Goal: Task Accomplishment & Management: Manage account settings

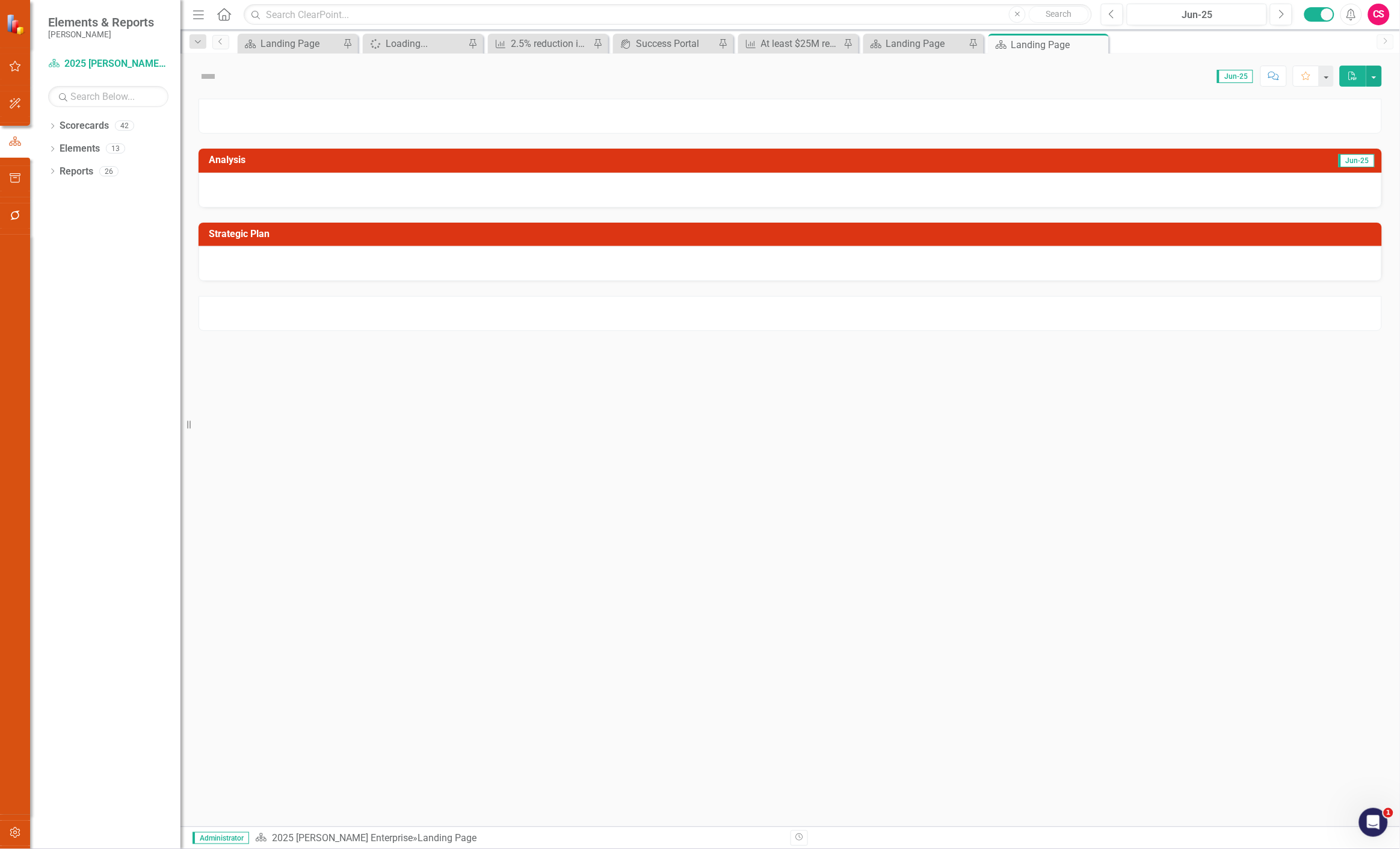
click at [14, 212] on icon "button" at bounding box center [15, 215] width 13 height 9
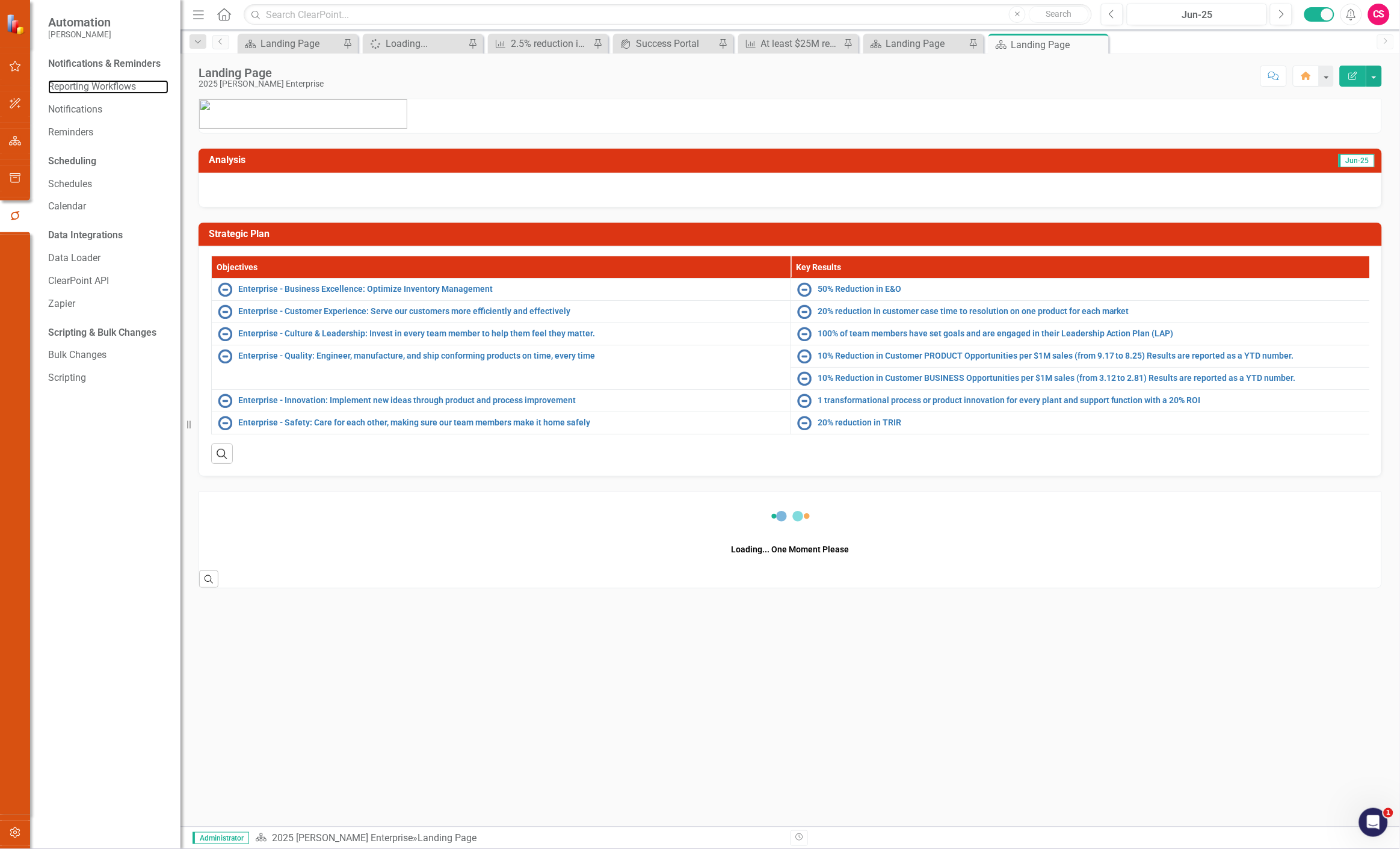
click at [107, 90] on link "Reporting Workflows" at bounding box center [108, 87] width 120 height 14
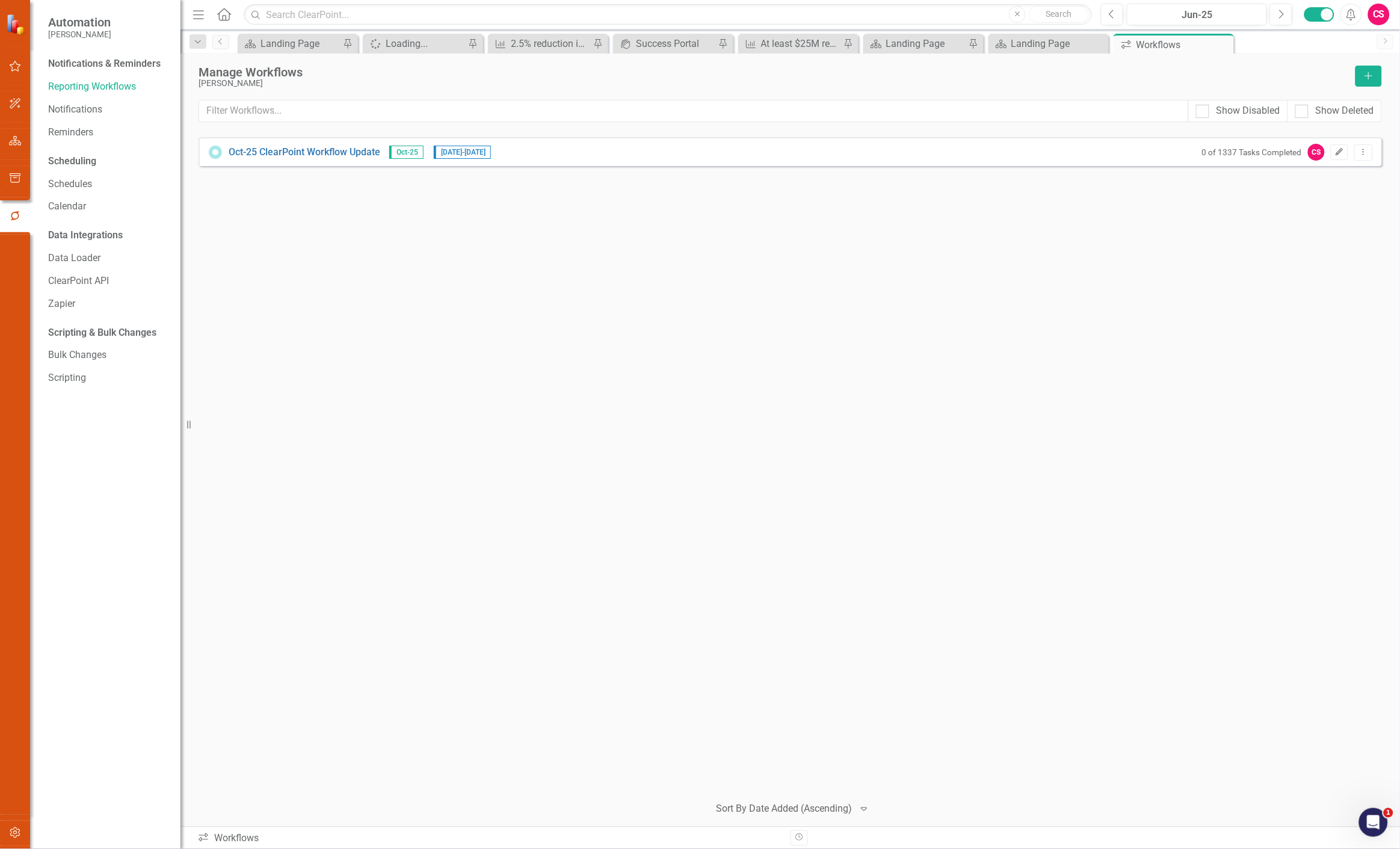
click at [1345, 154] on icon "Edit" at bounding box center [1339, 152] width 9 height 7
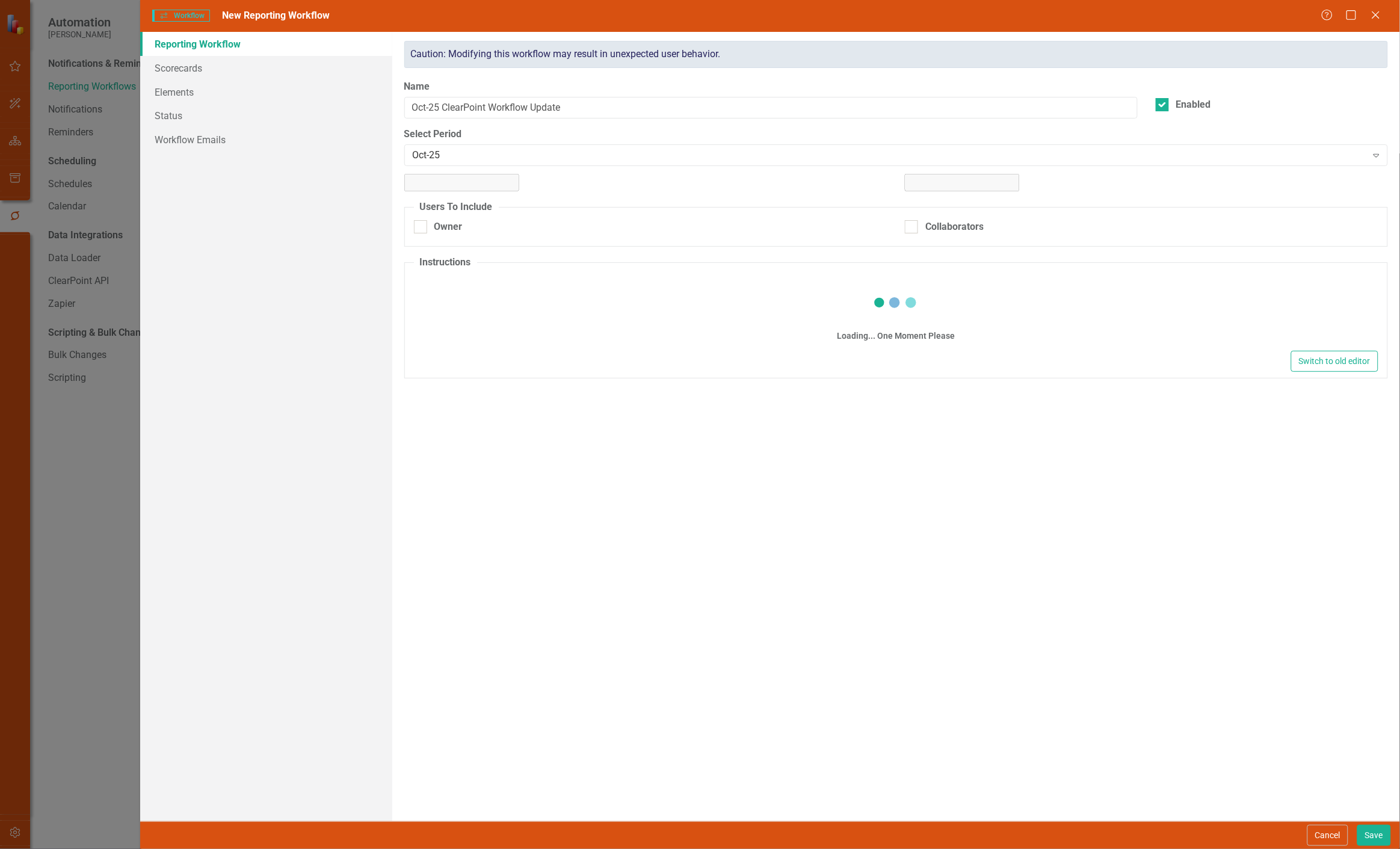
checkbox input "true"
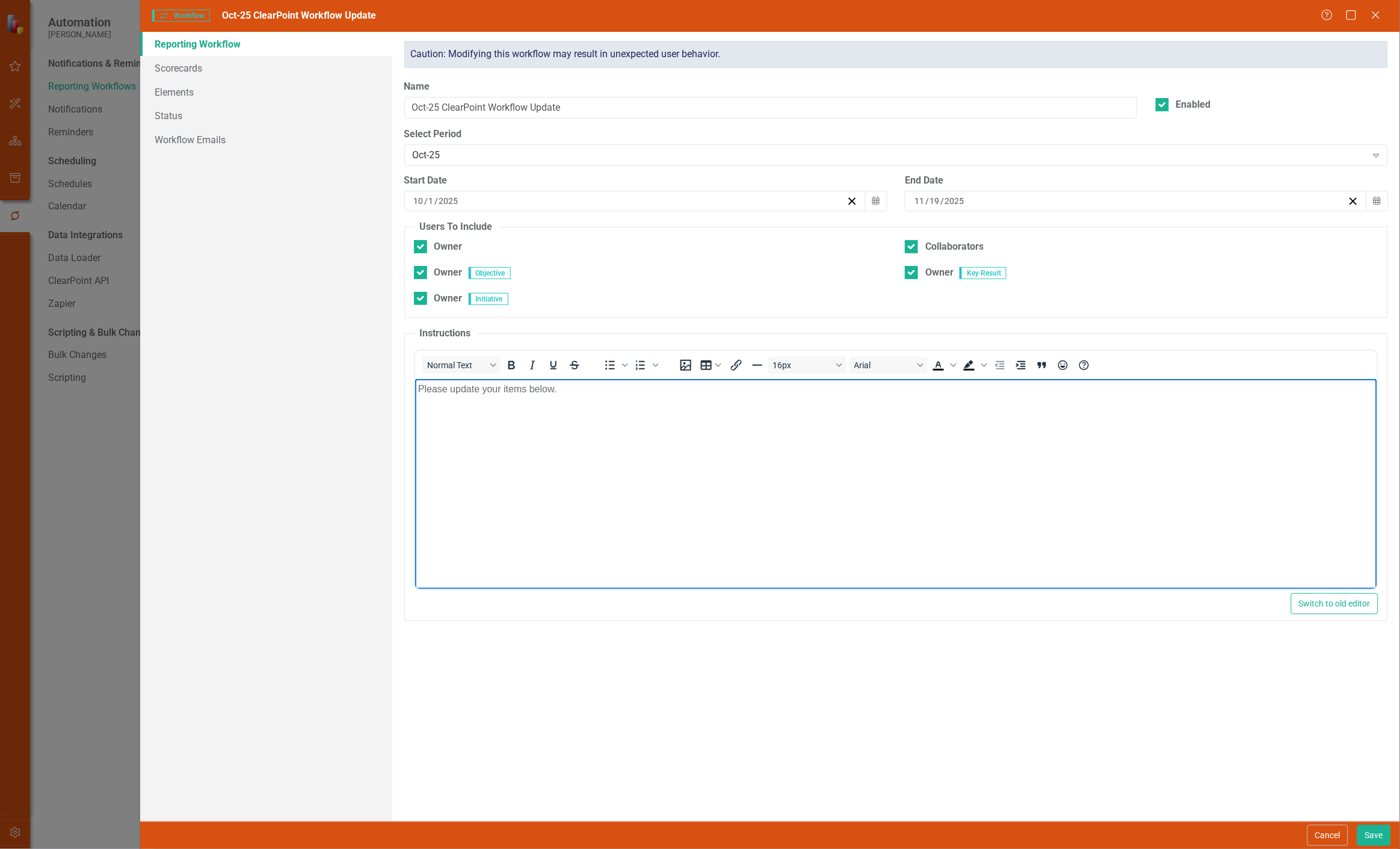
click at [647, 482] on body "Please update your items below." at bounding box center [895, 469] width 962 height 181
paste body "Rich Text Area. Press ALT-0 for help."
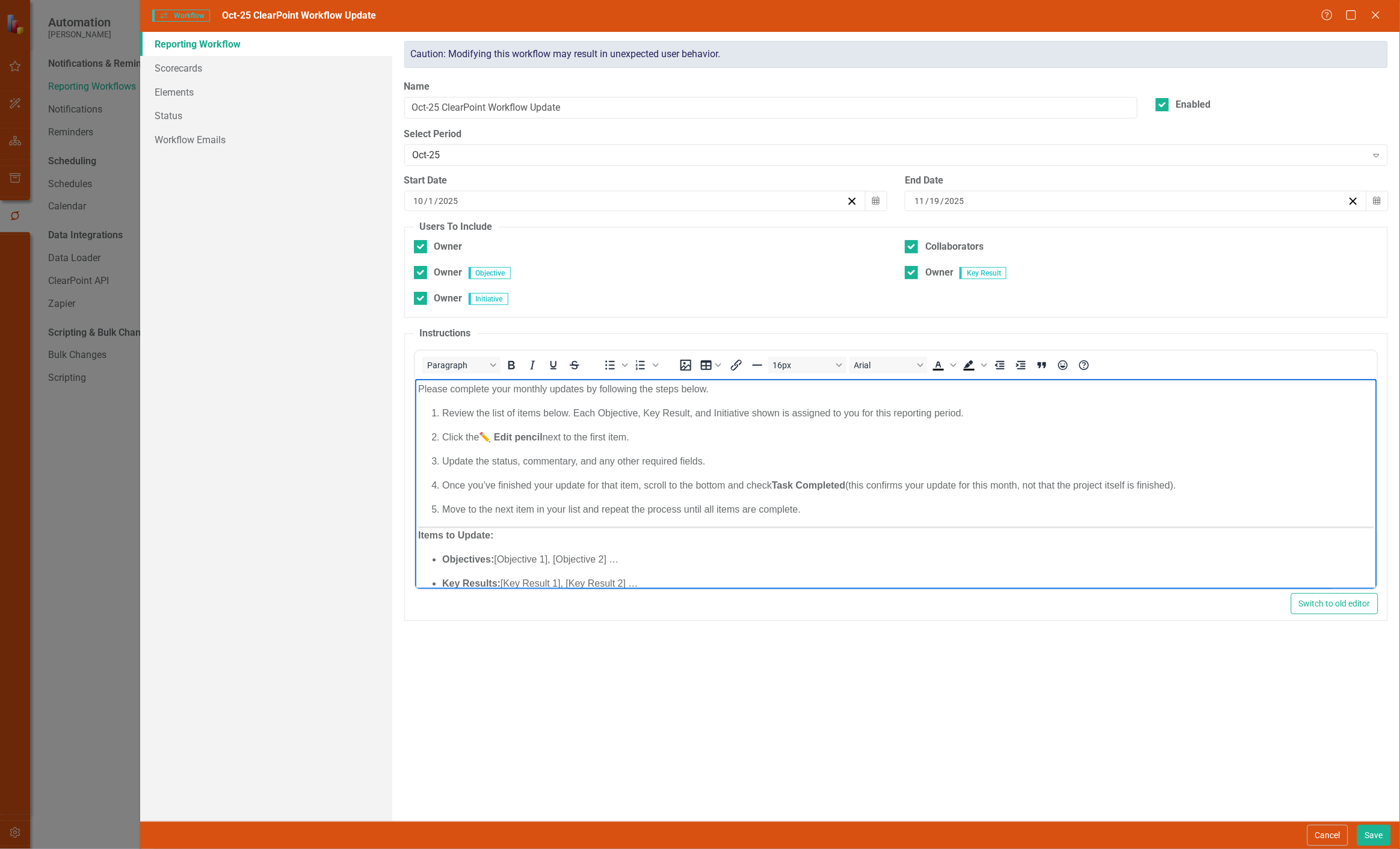
click at [609, 526] on hr "Rich Text Area. Press ALT-0 for help." at bounding box center [895, 527] width 956 height 2
click at [872, 418] on p "Review the list of items below. Each Objective, Key Result, and Initiative show…" at bounding box center [908, 413] width 932 height 14
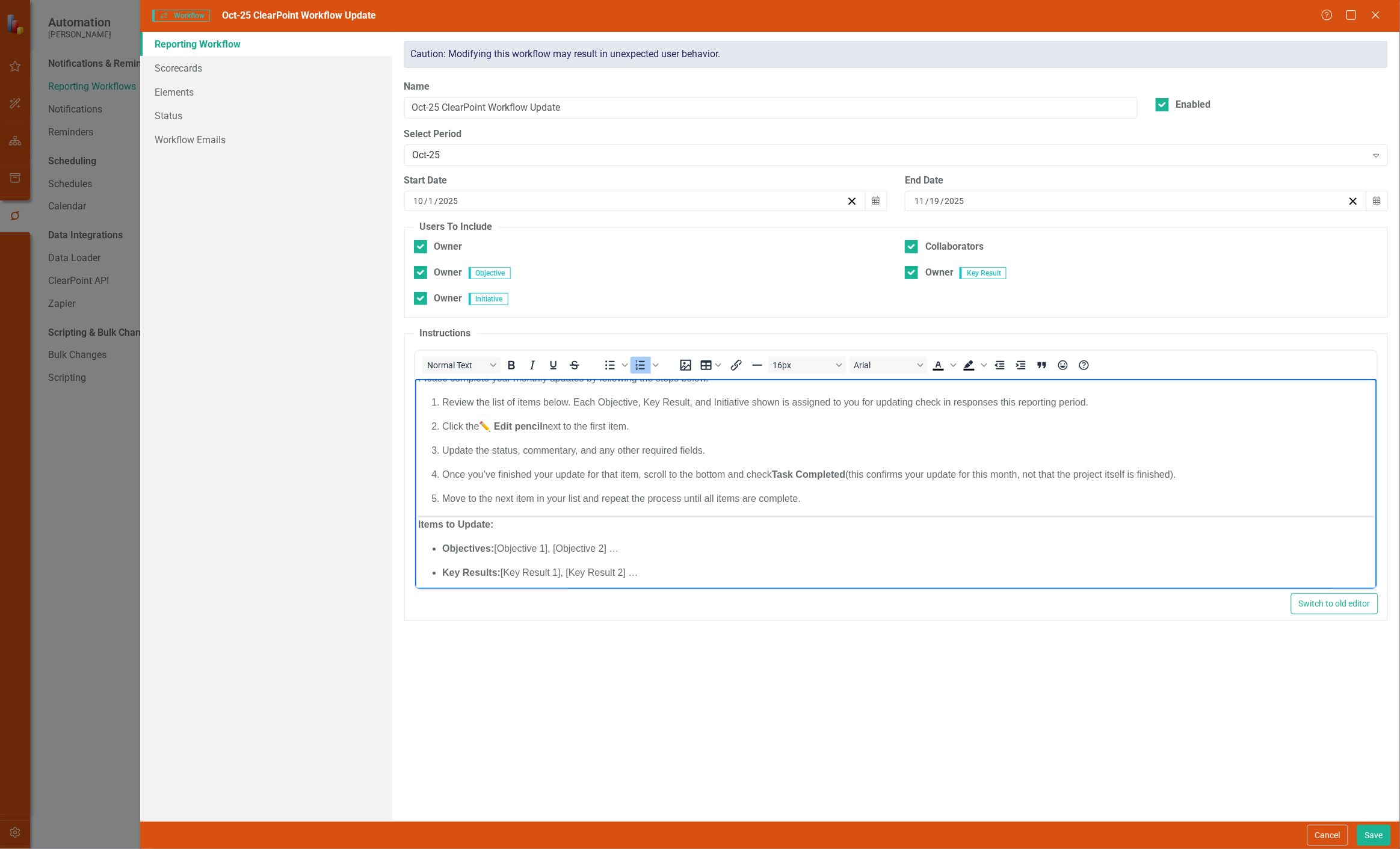
scroll to position [29, 0]
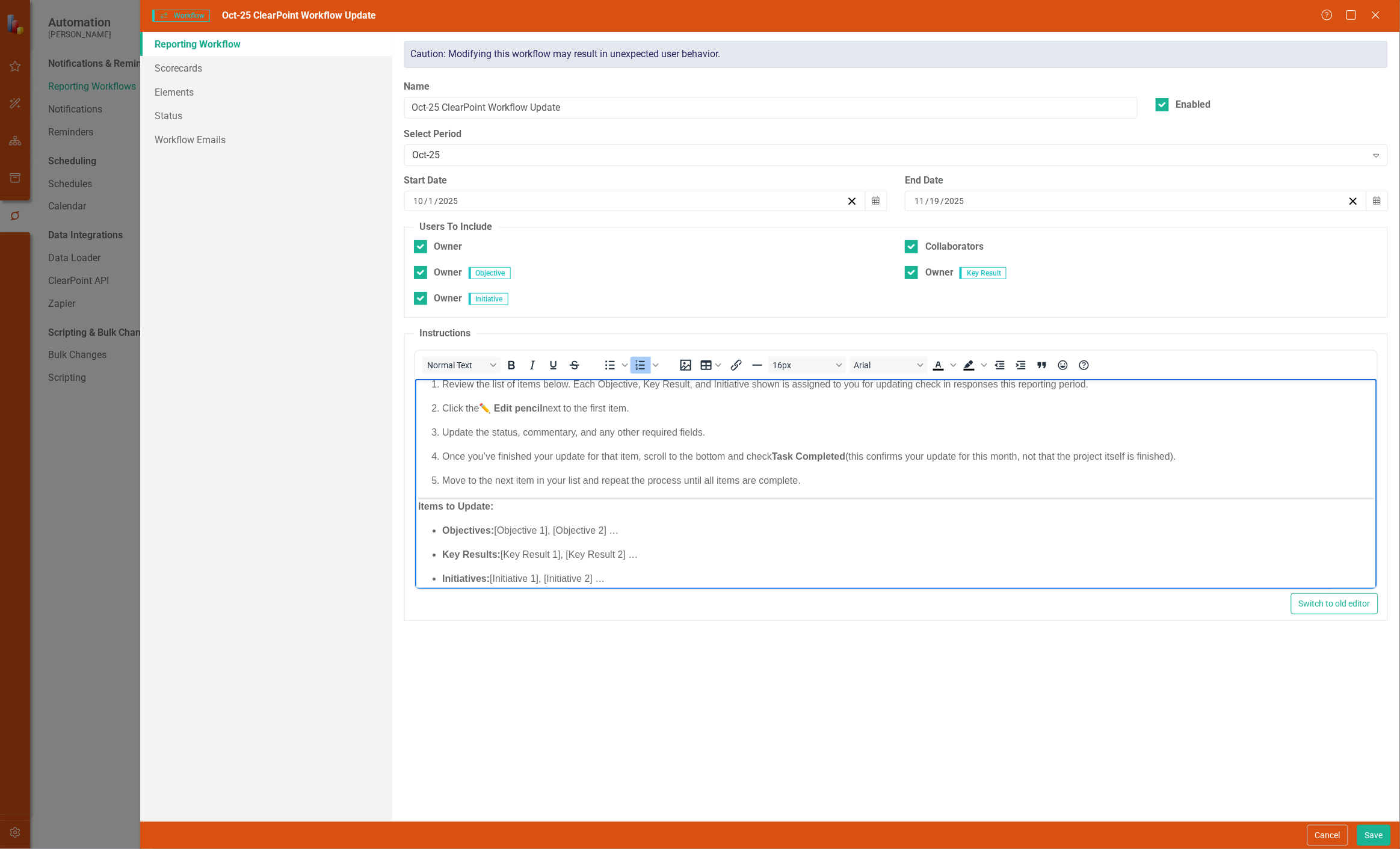
click at [698, 435] on p "Update the status, commentary, and any other required fields." at bounding box center [908, 432] width 932 height 14
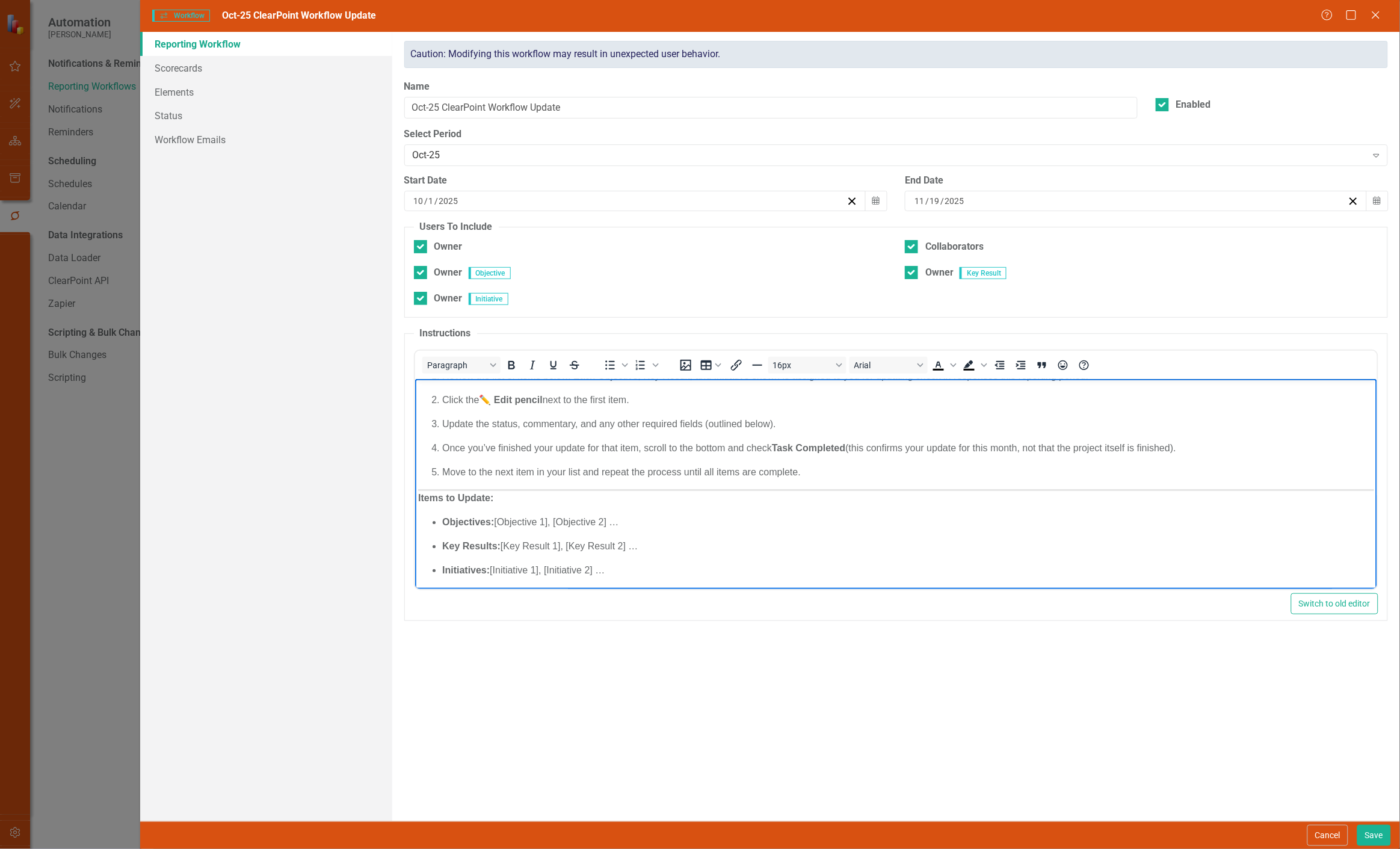
click at [666, 486] on body "Please complete your monthly updates by following the steps below. Review the l…" at bounding box center [895, 465] width 962 height 248
click at [1096, 452] on p "Once you’ve finished your update for that item, scroll to the bottom and check …" at bounding box center [908, 451] width 932 height 14
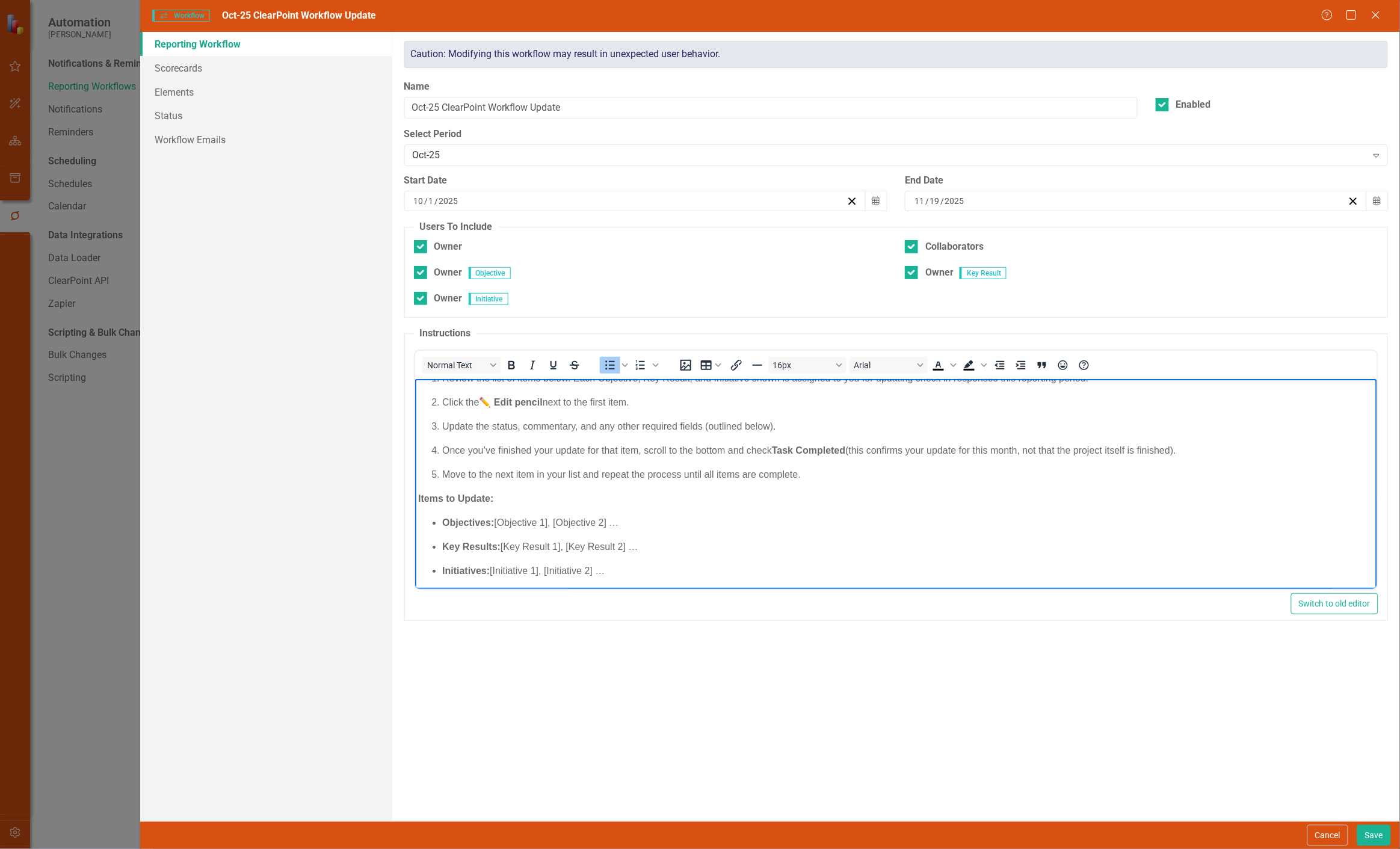
drag, startPoint x: 613, startPoint y: 524, endPoint x: 496, endPoint y: 521, distance: 117.0
click at [496, 521] on p "Objectives: [Objective 1], [Objective 2] …" at bounding box center [908, 522] width 932 height 14
drag, startPoint x: 496, startPoint y: 521, endPoint x: 617, endPoint y: 524, distance: 121.0
click at [617, 524] on p "Objectives: [Objective 1], [Objective 2] …" at bounding box center [908, 522] width 932 height 14
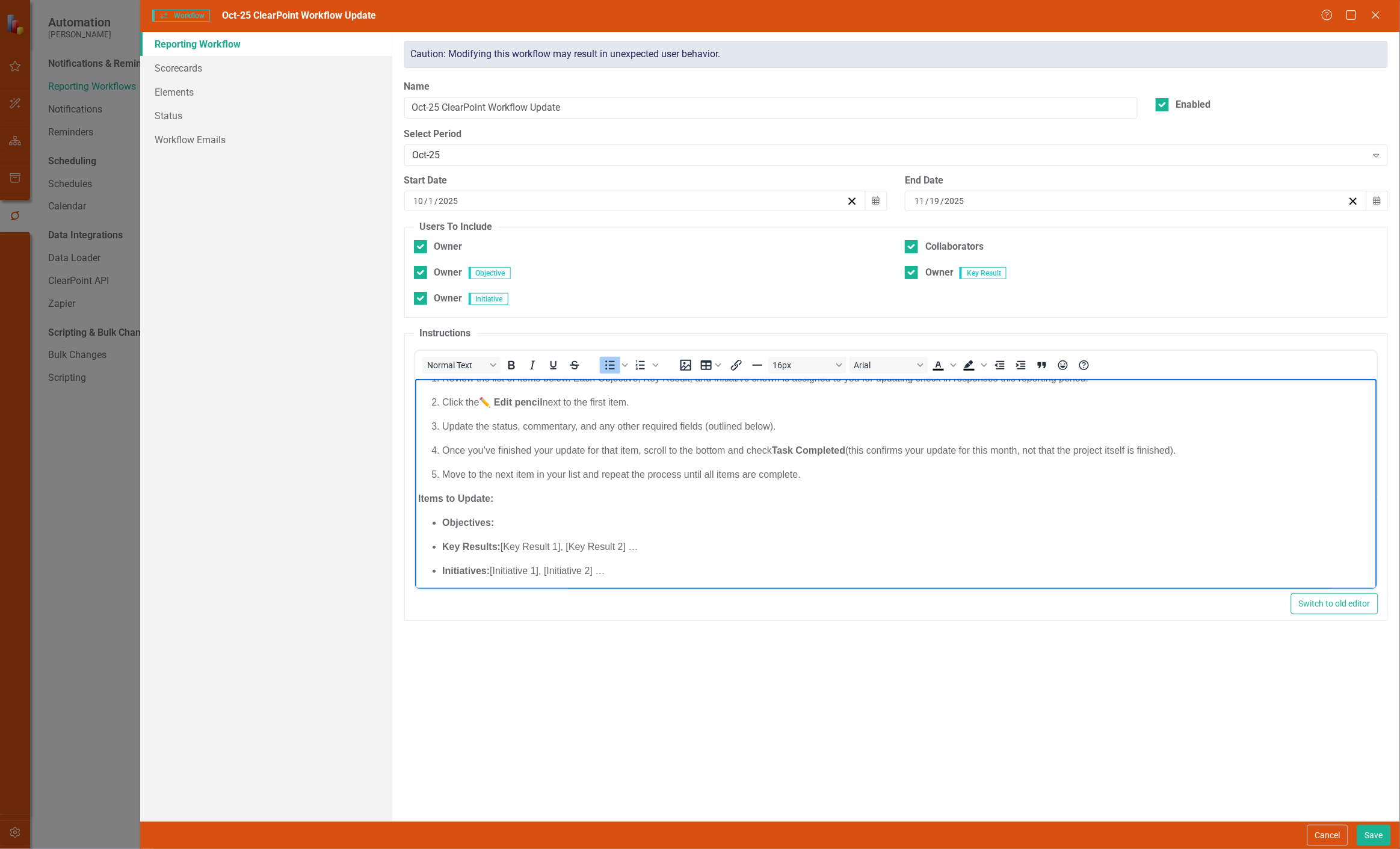
drag, startPoint x: 645, startPoint y: 545, endPoint x: 504, endPoint y: 545, distance: 141.0
click at [504, 545] on p "Key Results: [Key Result 1], [Key Result 2] …" at bounding box center [908, 547] width 932 height 14
drag, startPoint x: 626, startPoint y: 570, endPoint x: 490, endPoint y: 569, distance: 136.0
click at [490, 569] on p "Initiatives: [Initiative 1], [Initiative 2] …" at bounding box center [908, 571] width 932 height 14
click at [509, 520] on p "Objectives:" at bounding box center [908, 522] width 932 height 14
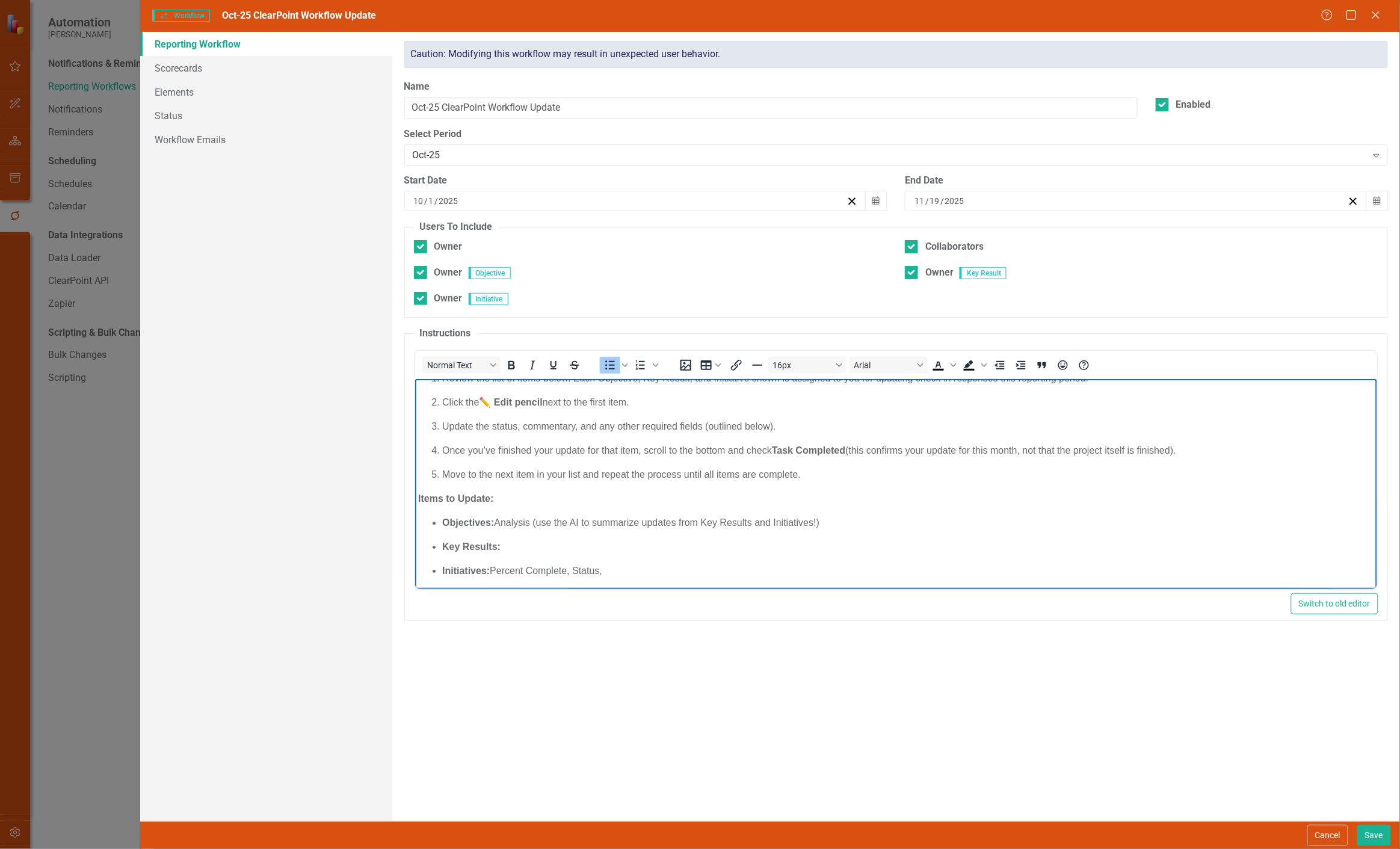
click at [530, 545] on p "Key Results:" at bounding box center [908, 547] width 932 height 14
drag, startPoint x: 498, startPoint y: 518, endPoint x: 831, endPoint y: 522, distance: 333.0
click at [831, 522] on p "Objectives: Analysis (use the AI to summarize updates from Key Results and Init…" at bounding box center [908, 522] width 932 height 14
copy p "Analysis (use the AI to summarize updates from Key Results and Initiatives!)"
click at [616, 549] on p "Key Results: Actual and Target data," at bounding box center [908, 547] width 932 height 14
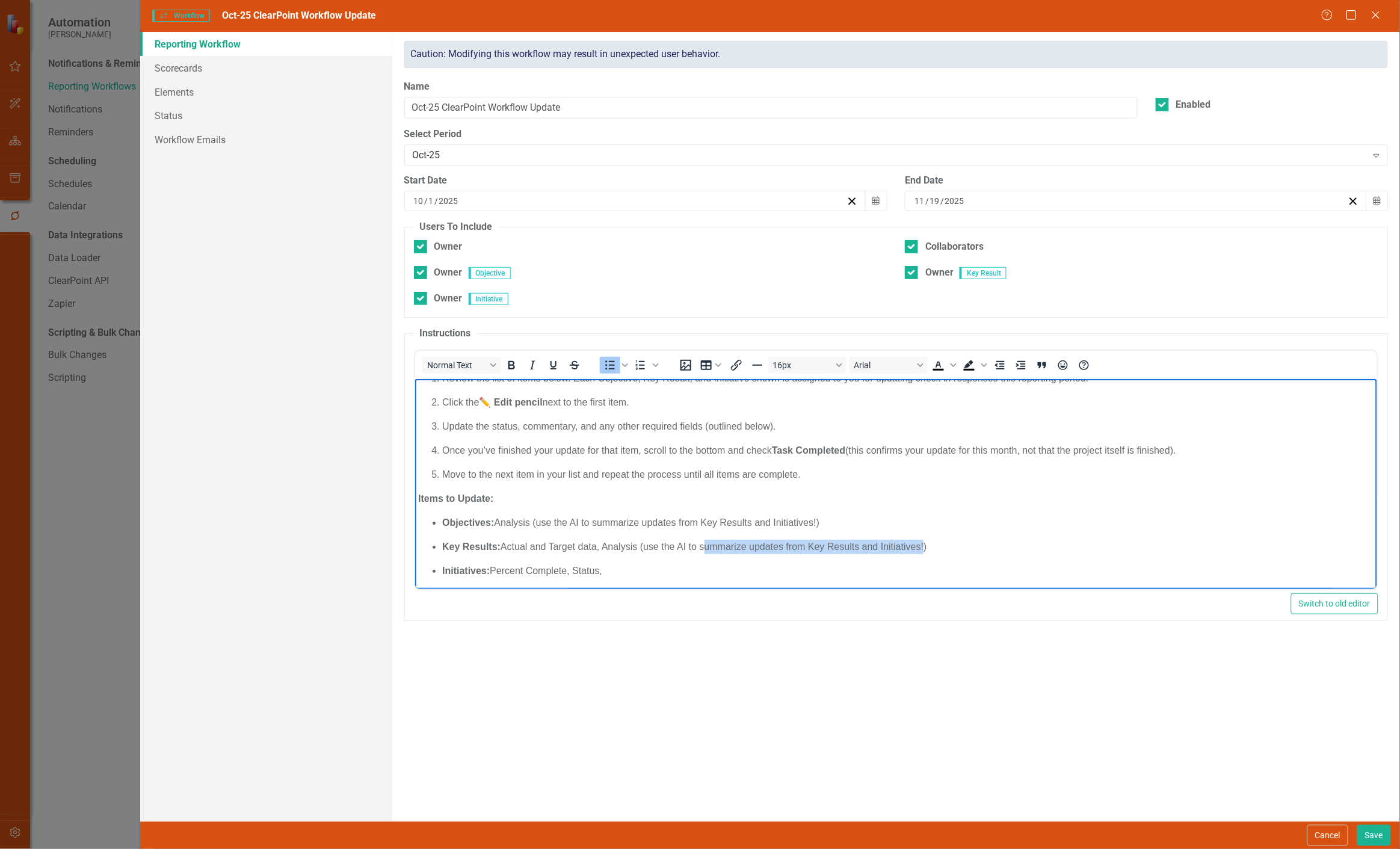
drag, startPoint x: 703, startPoint y: 543, endPoint x: 923, endPoint y: 540, distance: 220.0
click at [923, 540] on p "Key Results: Actual and Target data, Analysis (use the AI to summarize updates …" at bounding box center [908, 547] width 932 height 14
click at [712, 549] on p "Key Results: Actual and Target data, Analysis (use the AI to anayze data!)" at bounding box center [908, 547] width 932 height 14
click at [622, 558] on ul "Objectives: Analysis (use the AI to summarize updates from Key Results and Init…" at bounding box center [895, 547] width 956 height 63
click at [611, 572] on p "Initiatives: Percent Complete, Status," at bounding box center [908, 571] width 932 height 14
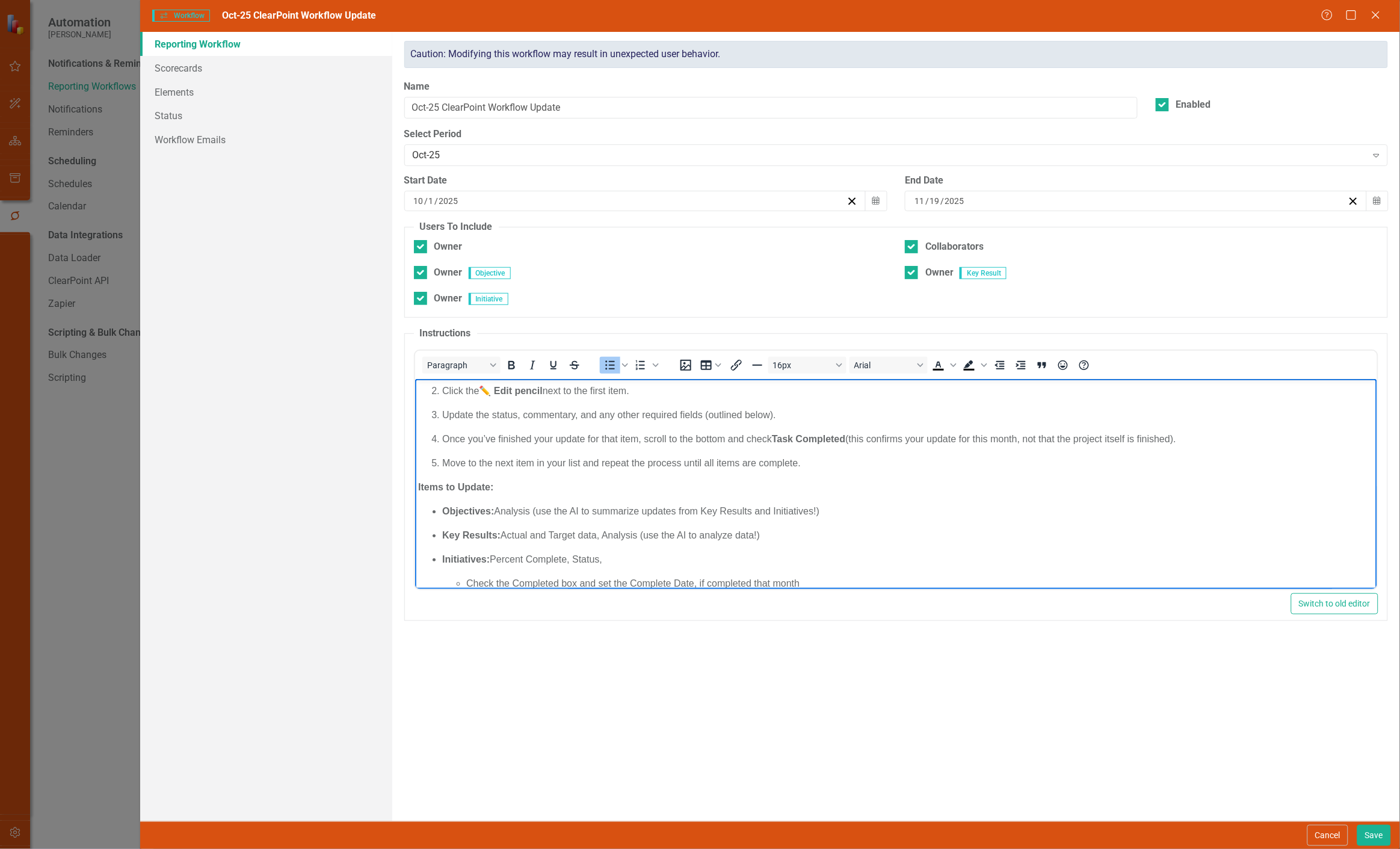
scroll to position [59, 0]
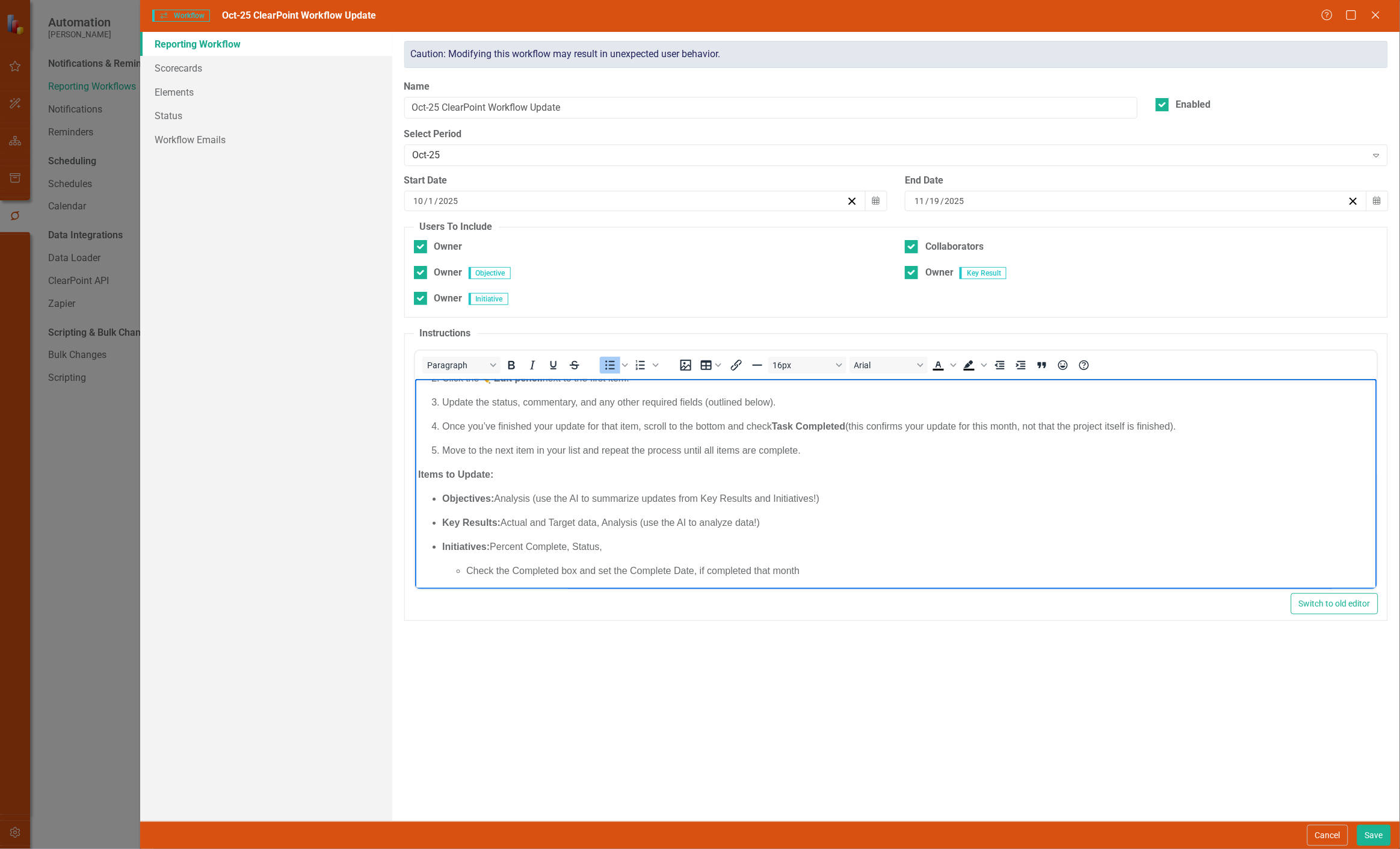
drag, startPoint x: 620, startPoint y: 537, endPoint x: 619, endPoint y: 545, distance: 8.1
click at [620, 542] on ul "Objectives: Analysis (use the AI to summarize updates from Key Results and Init…" at bounding box center [895, 535] width 956 height 87
click at [619, 545] on p "Initiatives: Percent Complete, Status," at bounding box center [908, 547] width 932 height 14
drag, startPoint x: 604, startPoint y: 524, endPoint x: 777, endPoint y: 528, distance: 173.0
click at [777, 528] on p "Key Results: Actual and Target data, Analysis (use the AI to analyze data!)" at bounding box center [908, 522] width 932 height 14
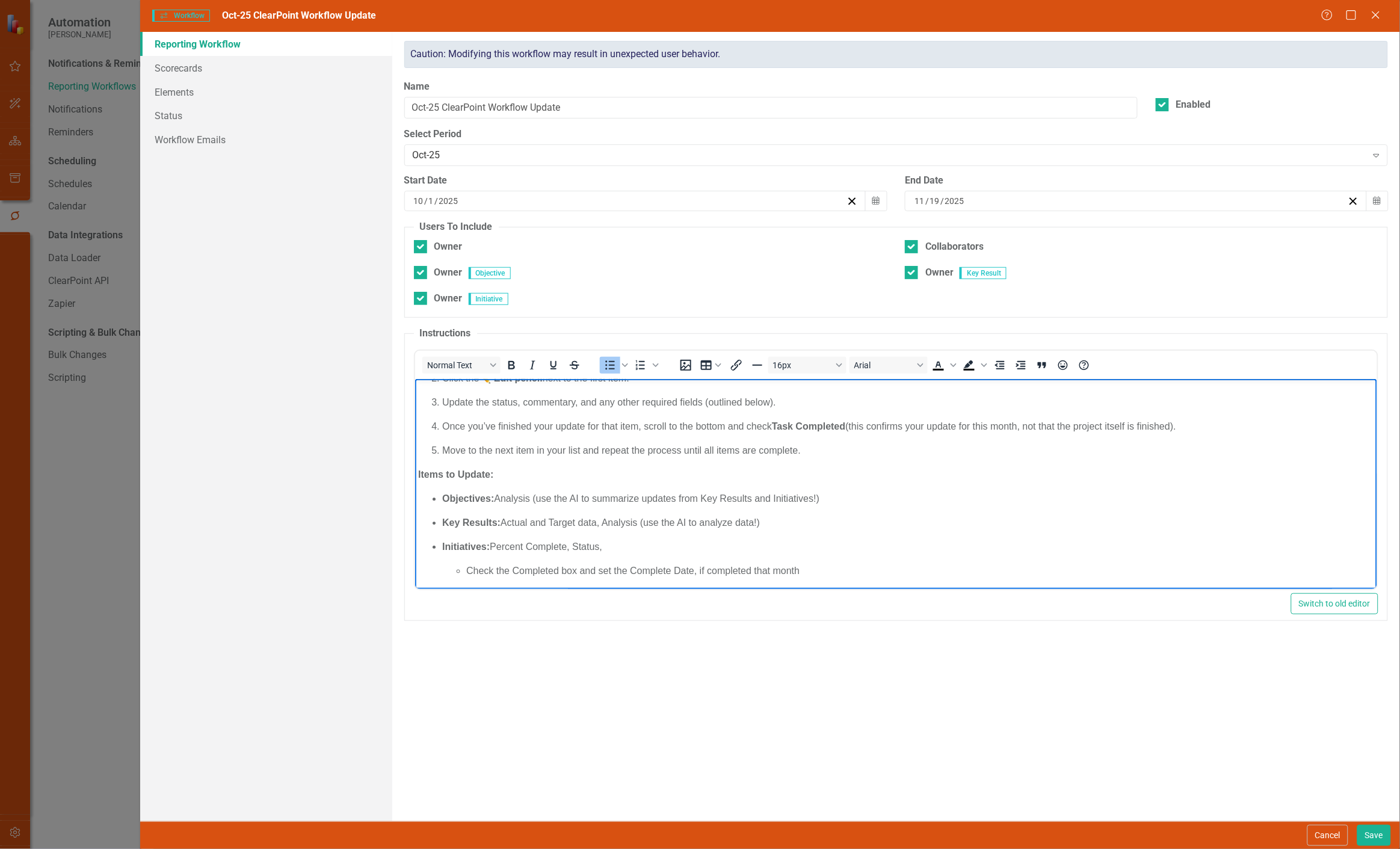
copy p "Analysis (use the AI to analyze data!)"
click at [678, 543] on p "Initiatives: Percent Complete, Status," at bounding box center [908, 547] width 932 height 14
click at [743, 547] on p "Initiatives: Percent Complete, Status, Analysis (use the AI to analyze data!)" at bounding box center [908, 547] width 932 height 14
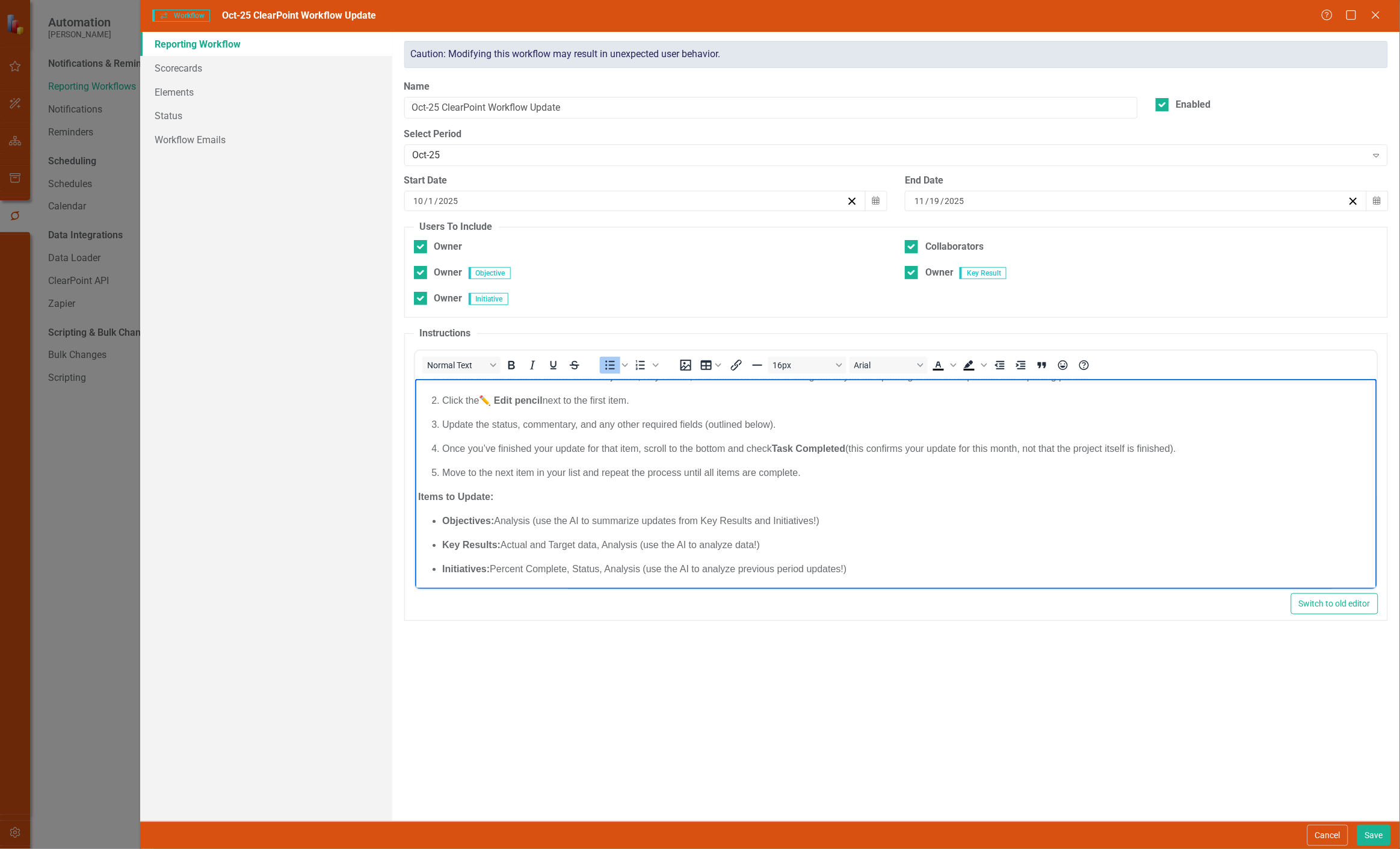
scroll to position [0, 0]
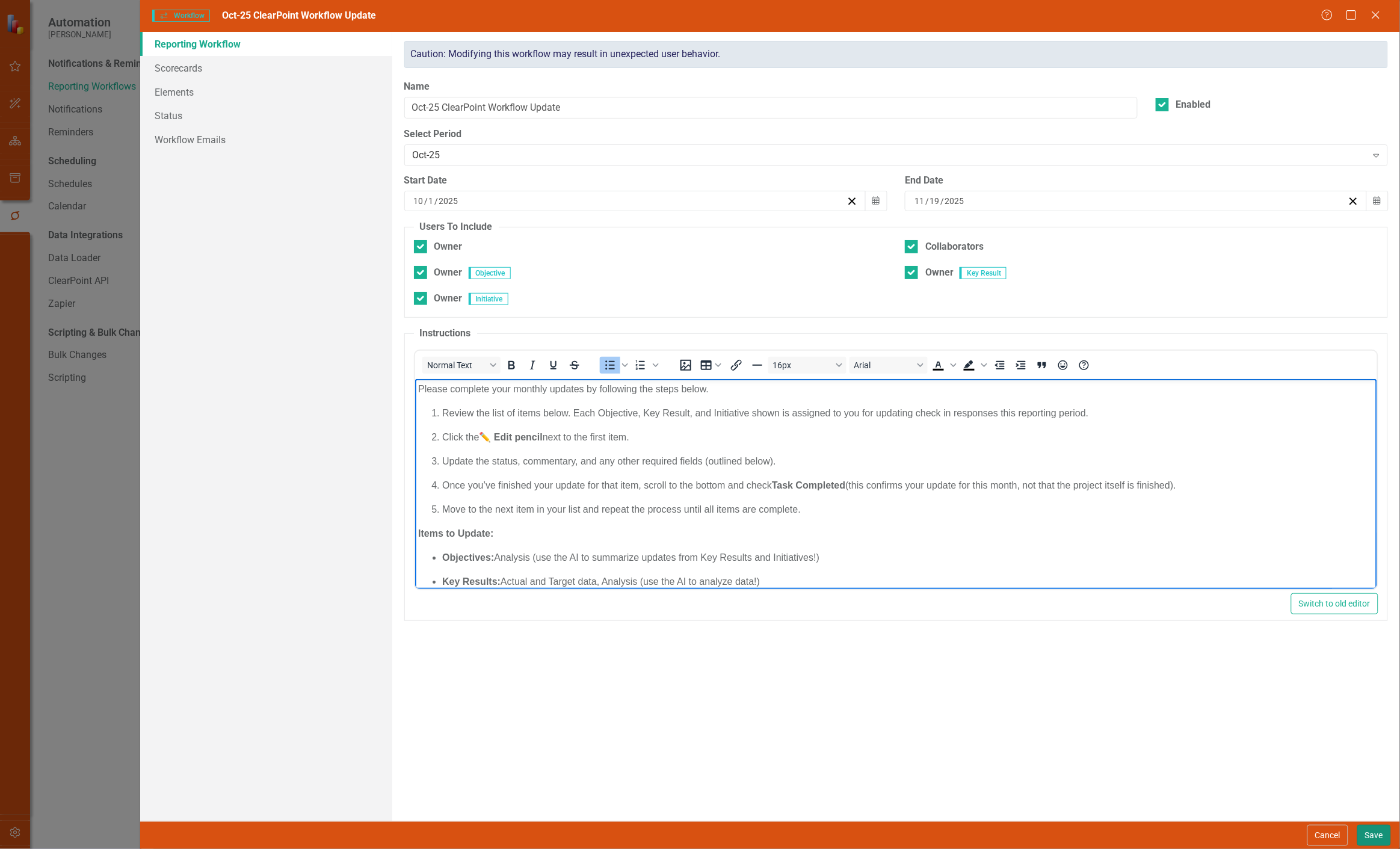
click at [1368, 835] on button "Save" at bounding box center [1374, 835] width 34 height 21
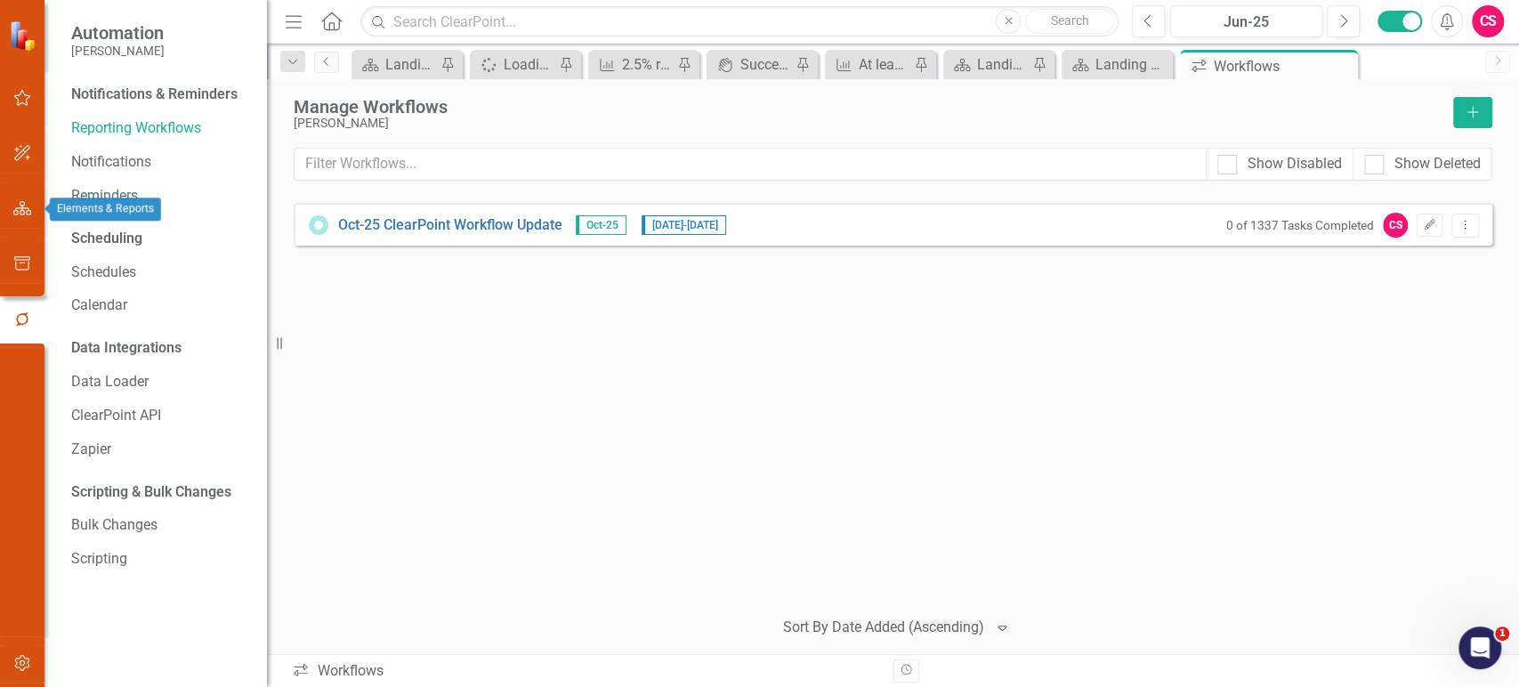
click at [25, 216] on button "button" at bounding box center [23, 208] width 40 height 37
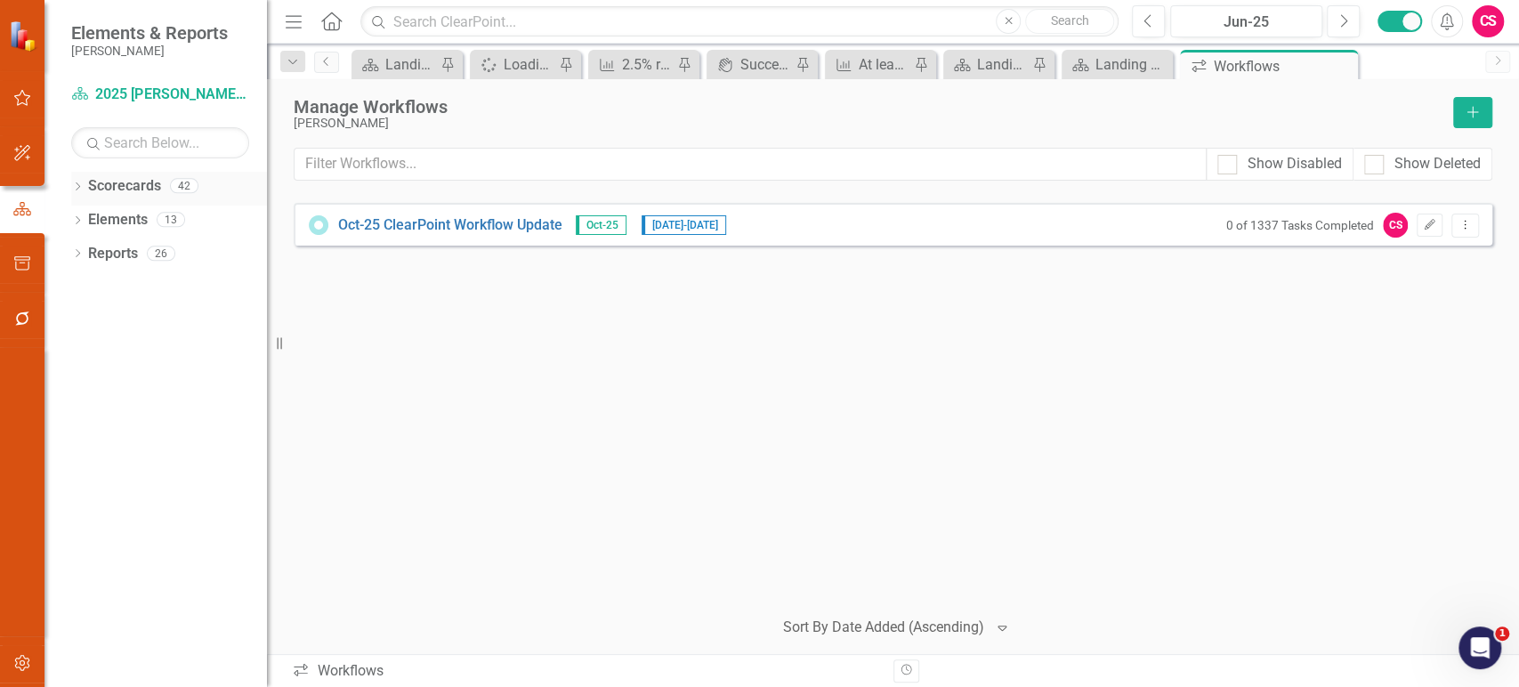
click at [75, 188] on icon "Dropdown" at bounding box center [77, 188] width 12 height 10
click at [90, 215] on icon "Dropdown" at bounding box center [86, 219] width 13 height 11
click at [101, 254] on icon "Dropdown" at bounding box center [104, 252] width 13 height 11
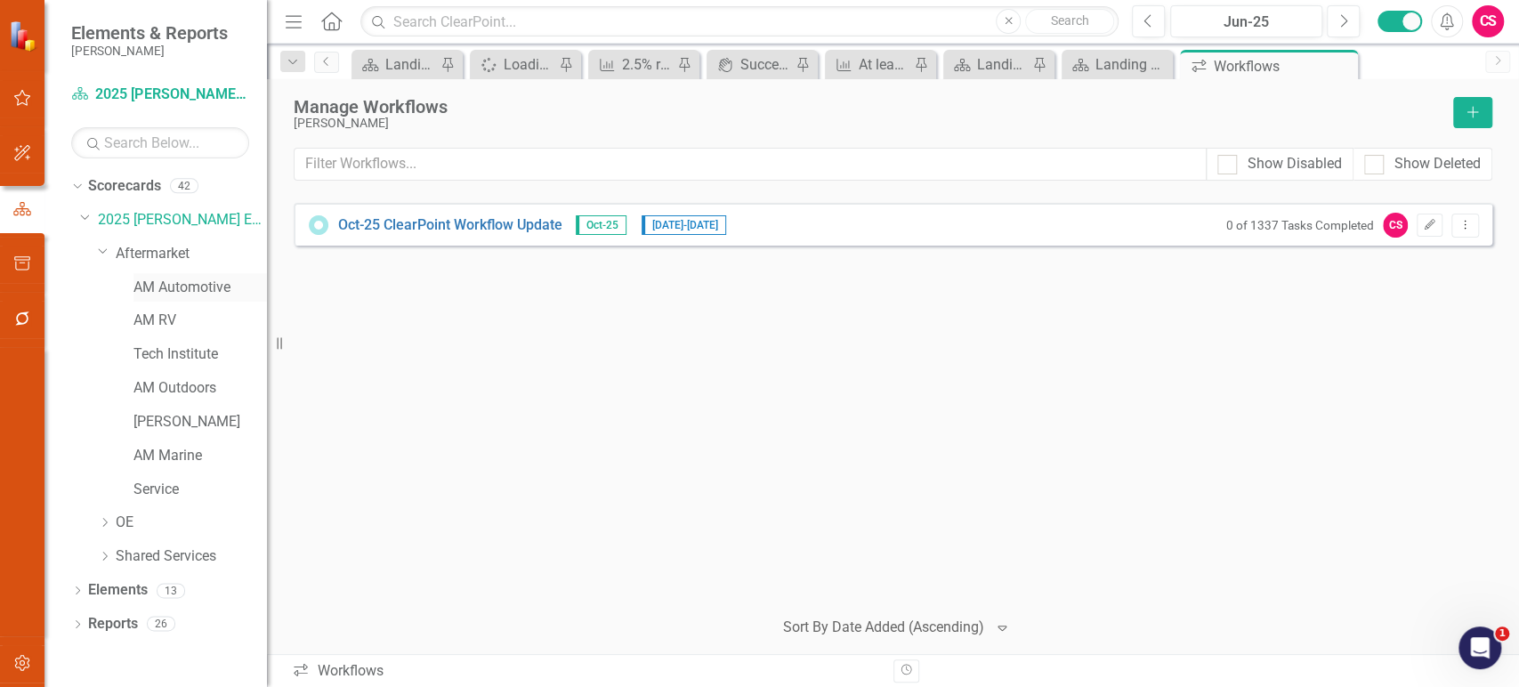
click at [174, 283] on link "AM Automotive" at bounding box center [199, 288] width 133 height 20
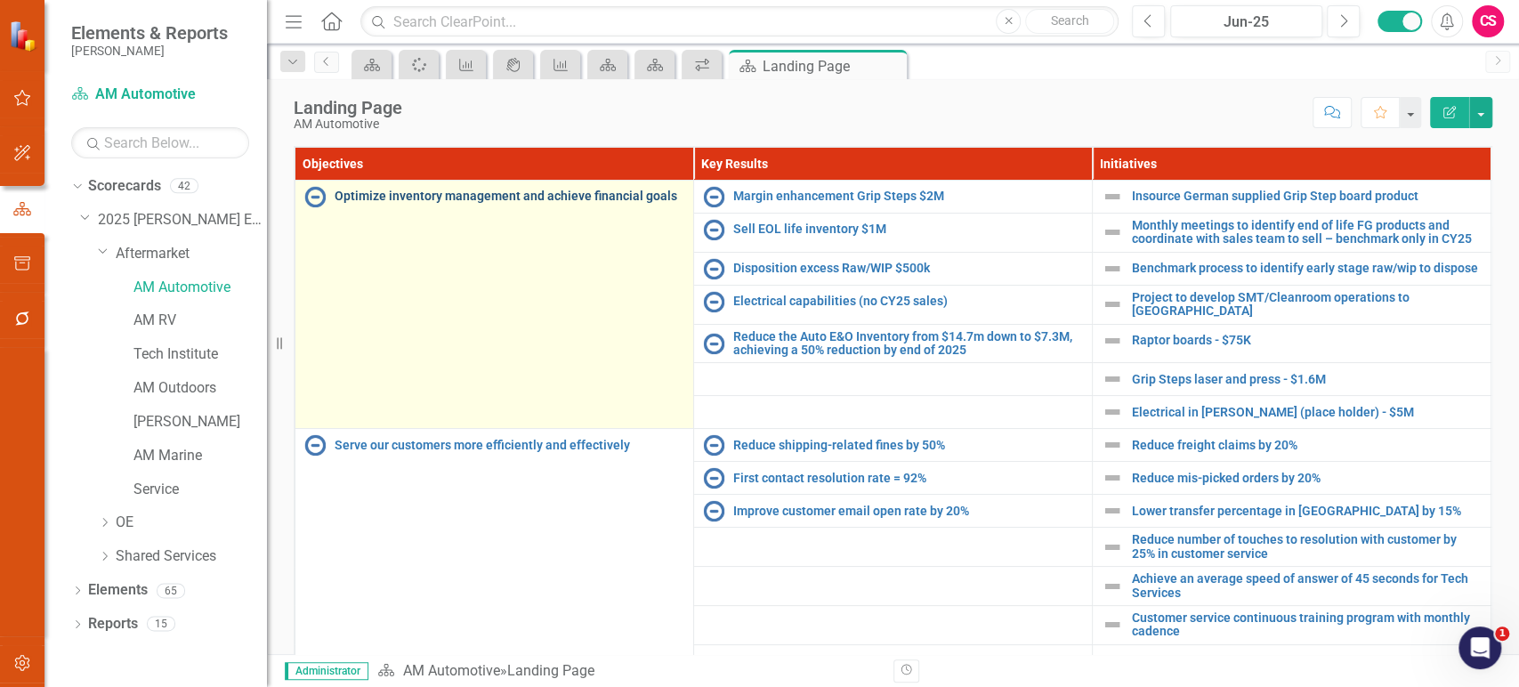
click at [452, 191] on link "Optimize inventory management and achieve financial goals" at bounding box center [510, 196] width 350 height 13
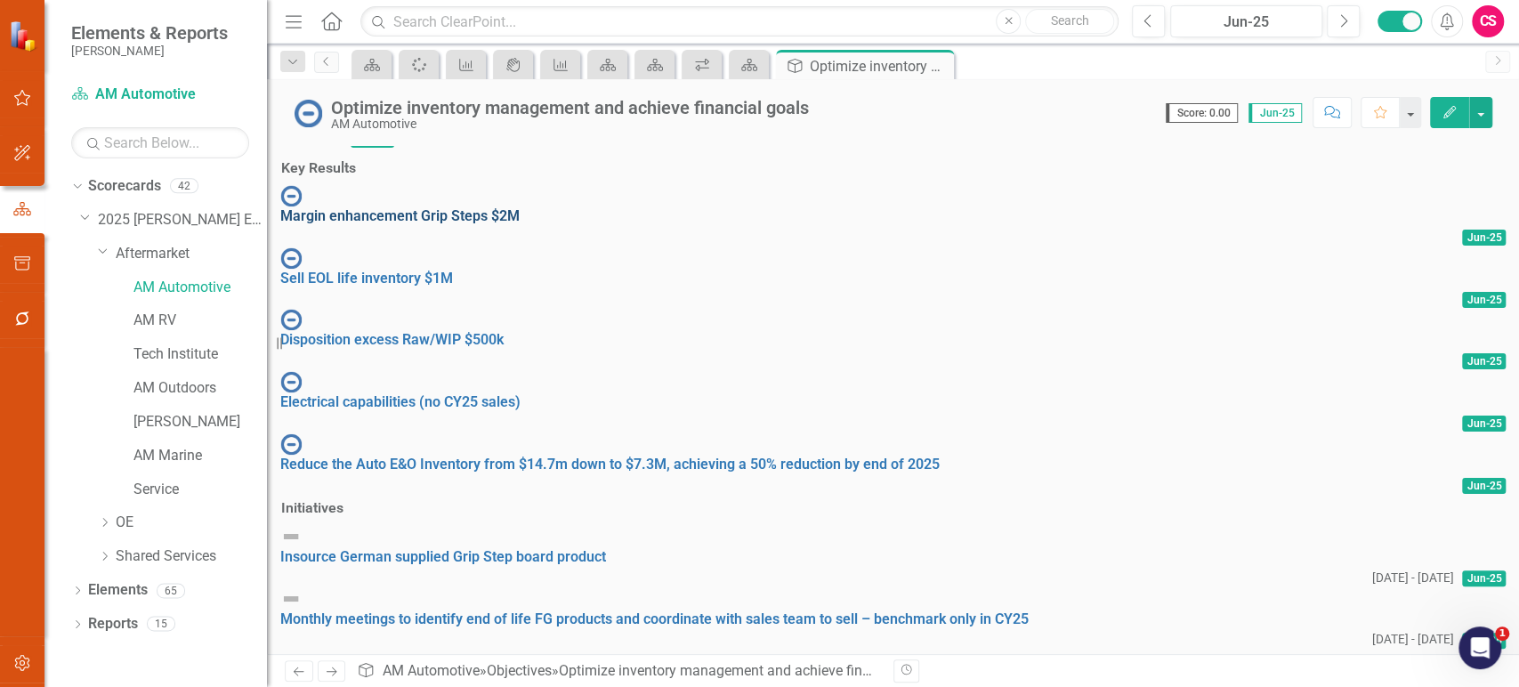
click at [520, 224] on link "Margin enhancement Grip Steps $2M" at bounding box center [399, 215] width 239 height 17
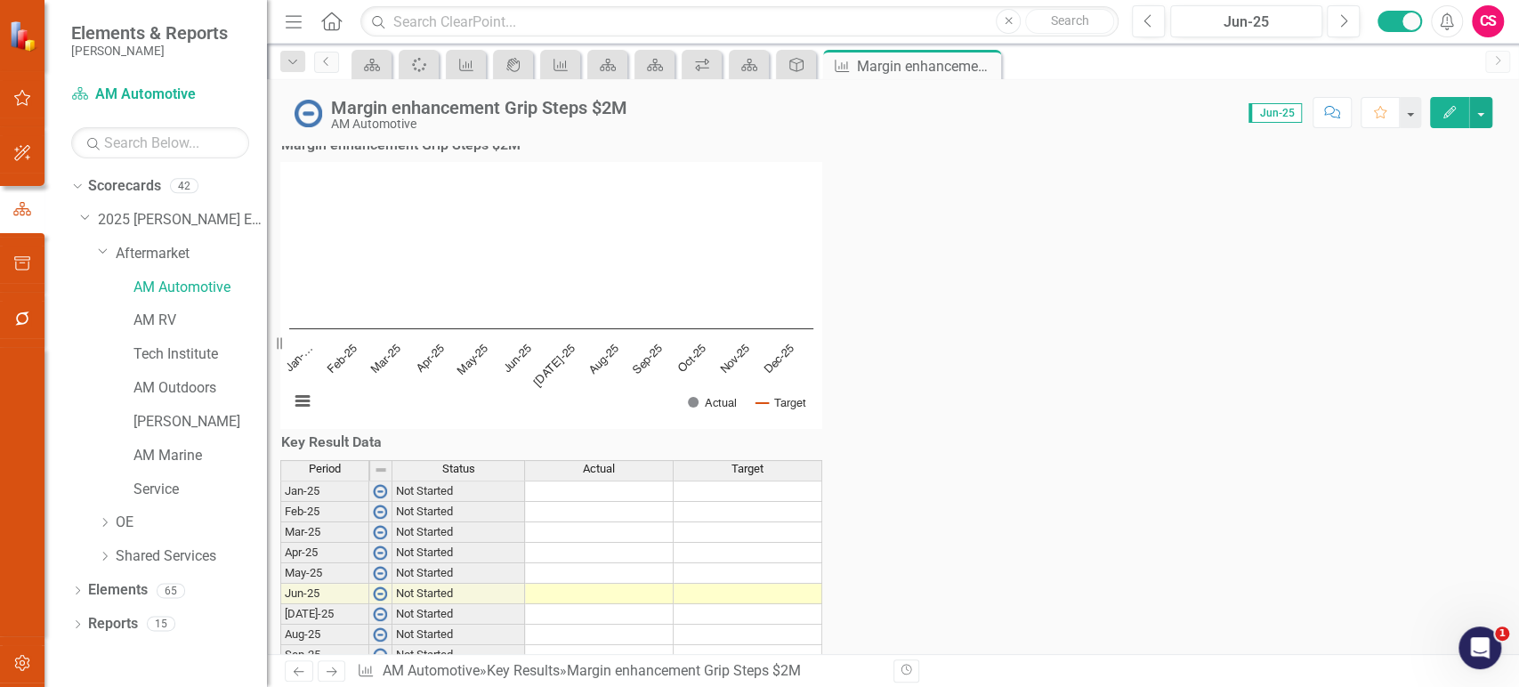
scroll to position [23, 0]
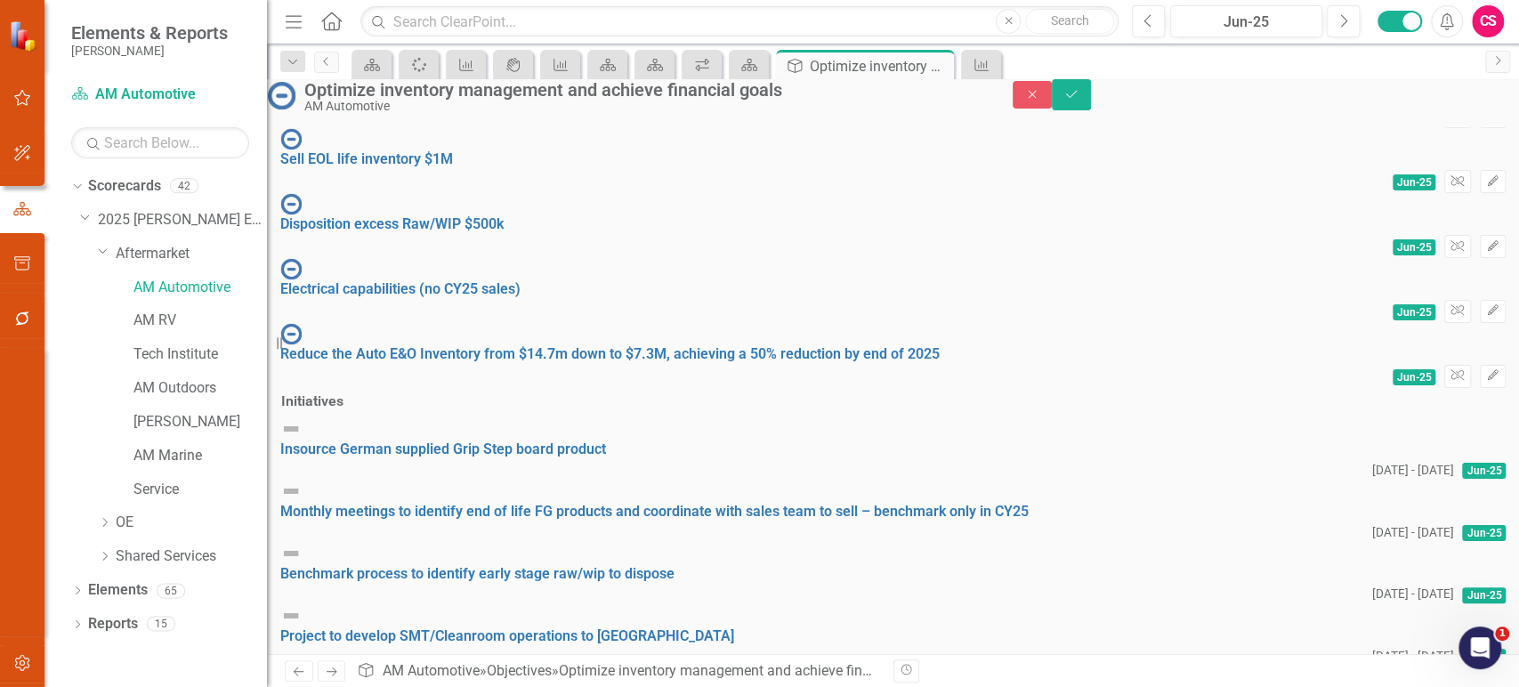
scroll to position [119, 0]
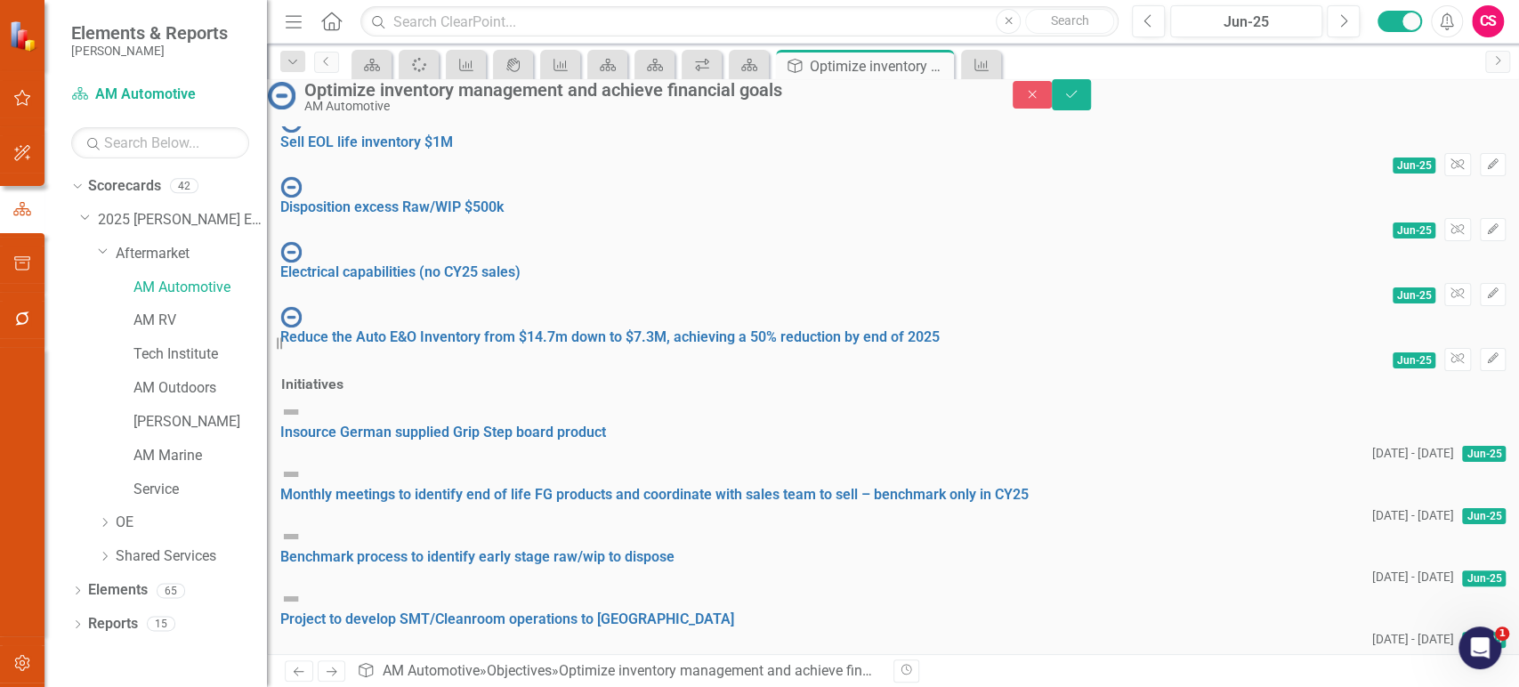
click at [420, 443] on div "Insource German supplied Grip Step board product" at bounding box center [892, 422] width 1225 height 42
click at [418, 440] on link "Insource German supplied Grip Step board product" at bounding box center [443, 431] width 326 height 17
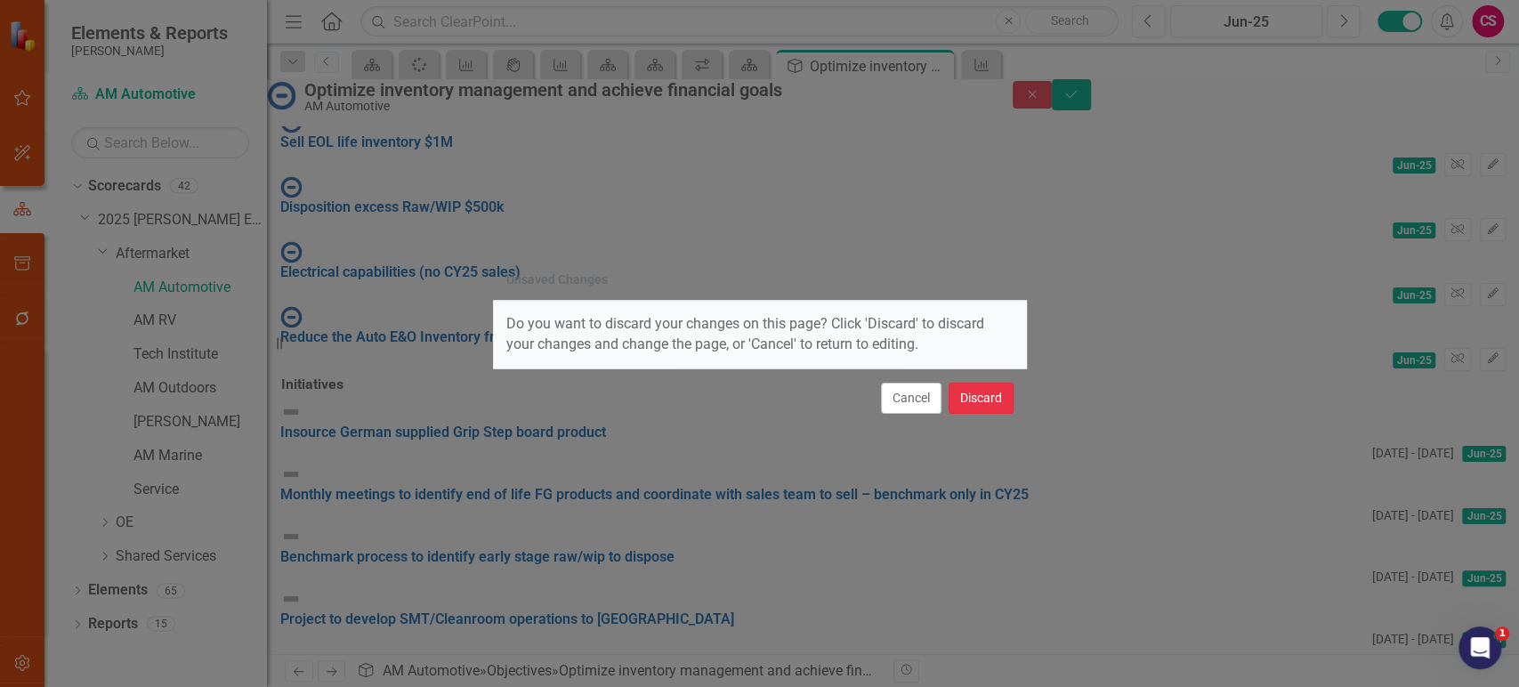
click at [993, 400] on button "Discard" at bounding box center [980, 398] width 65 height 31
